Goal: Information Seeking & Learning: Learn about a topic

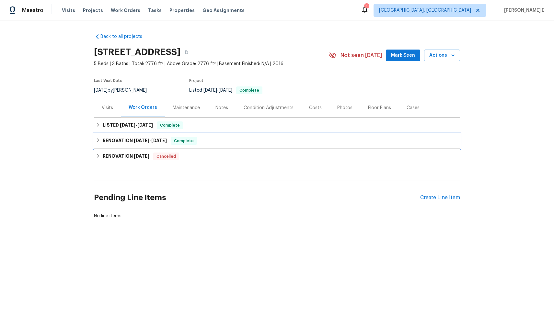
click at [148, 138] on h6 "RENOVATION 9/11/25 - 9/16/25" at bounding box center [135, 141] width 64 height 8
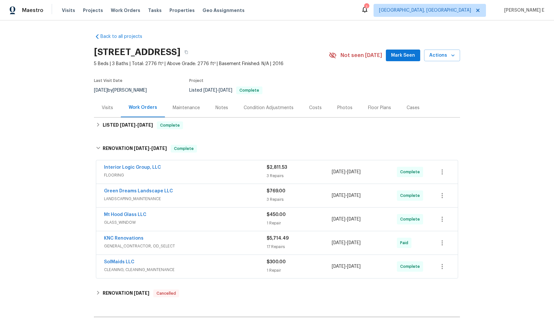
click at [181, 192] on div "Green Dreams Landscape LLC" at bounding box center [185, 192] width 163 height 8
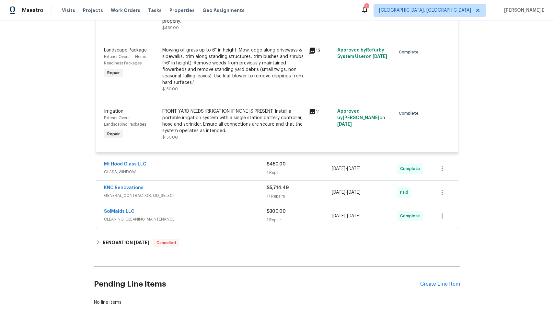
scroll to position [244, 0]
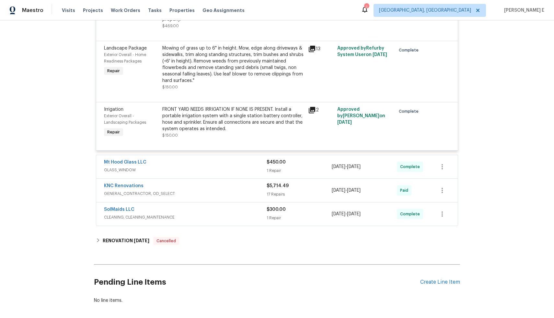
click at [182, 216] on span "CLEANING, CLEANING_MAINTENANCE" at bounding box center [185, 217] width 163 height 6
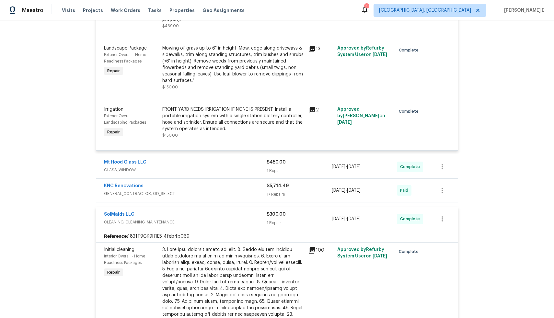
click at [198, 189] on div "KNC Renovations" at bounding box center [185, 187] width 163 height 8
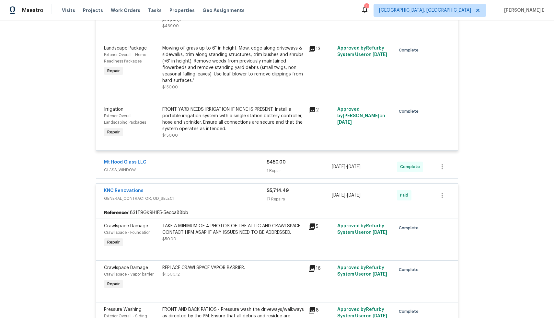
click at [207, 165] on div "Mt Hood Glass LLC" at bounding box center [185, 163] width 163 height 8
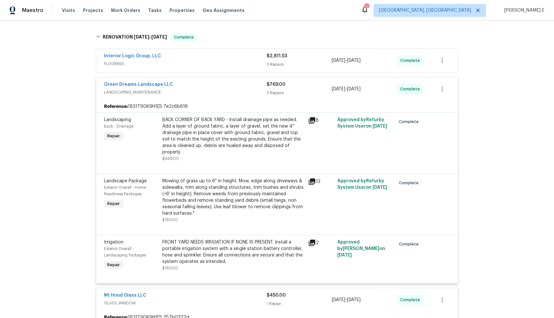
scroll to position [112, 0]
click at [262, 261] on div "FRONT YARD NEEDS IRRIGATION IF NONE IS PRESENT. Install a portable irrigation s…" at bounding box center [233, 252] width 142 height 26
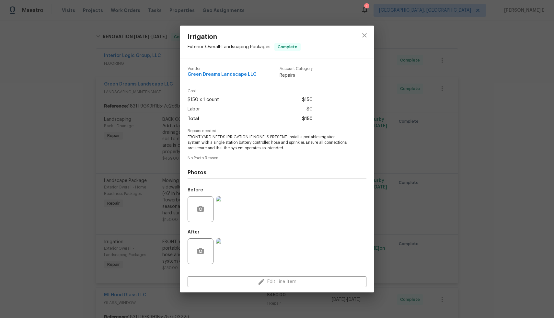
click at [227, 251] on img at bounding box center [229, 251] width 26 height 26
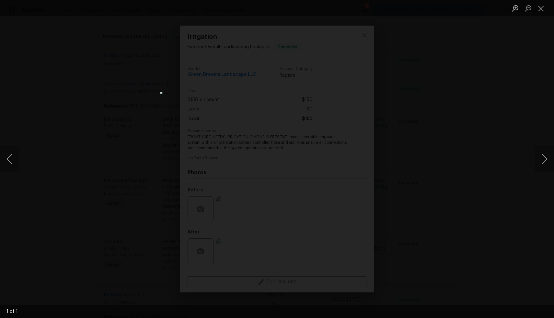
click at [401, 175] on div "Lightbox" at bounding box center [277, 159] width 554 height 318
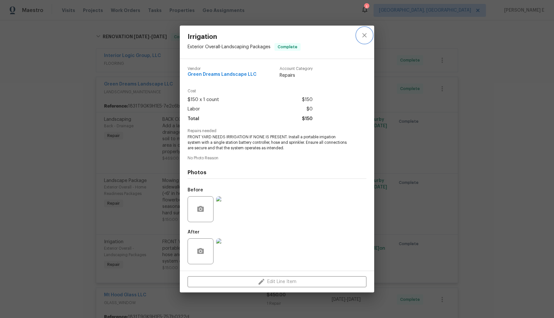
click at [367, 35] on icon "close" at bounding box center [365, 35] width 8 height 8
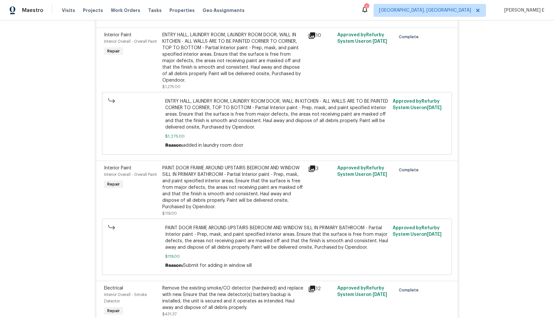
scroll to position [954, 0]
